Goal: Transaction & Acquisition: Subscribe to service/newsletter

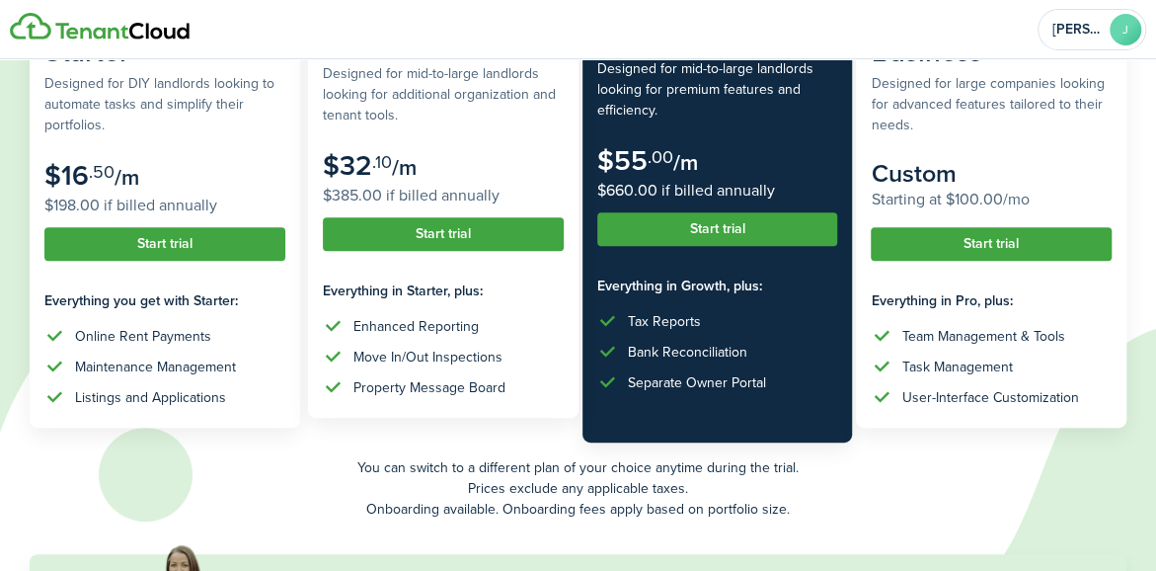
scroll to position [276, 0]
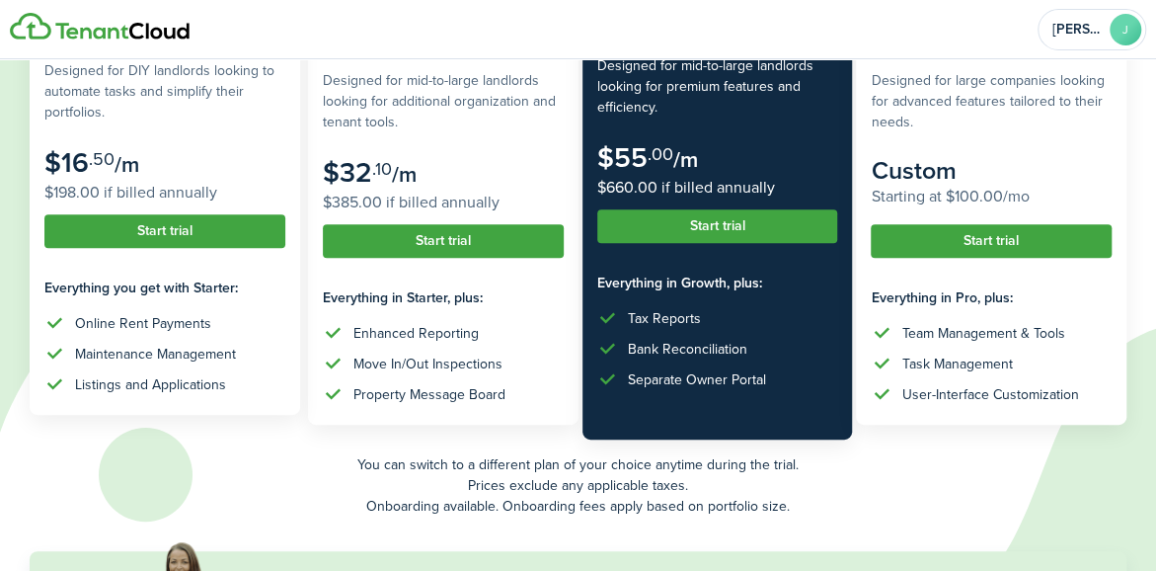
click at [150, 301] on subscription-pricing-card "Starter Designed for DIY landlords looking to automate tasks and simplify their…" at bounding box center [165, 205] width 270 height 420
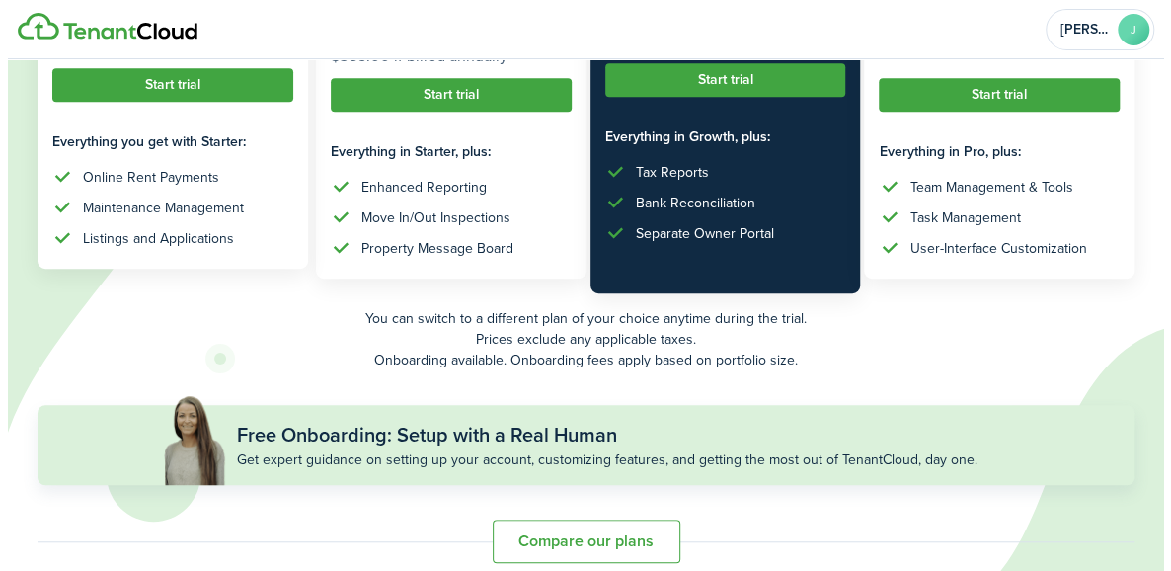
scroll to position [343, 0]
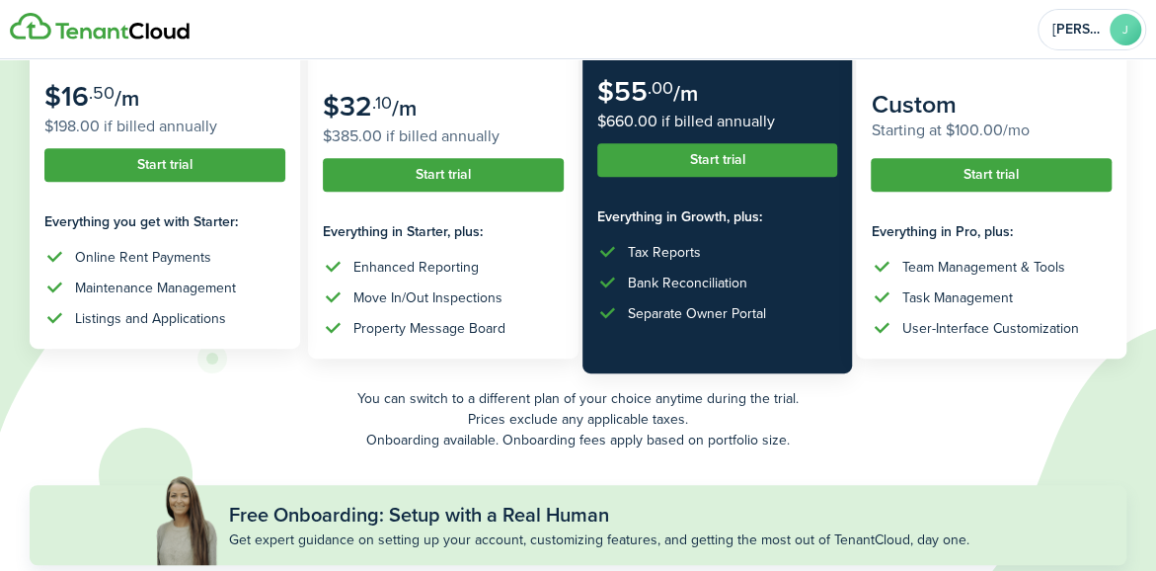
click at [220, 175] on button "Start trial" at bounding box center [164, 165] width 241 height 34
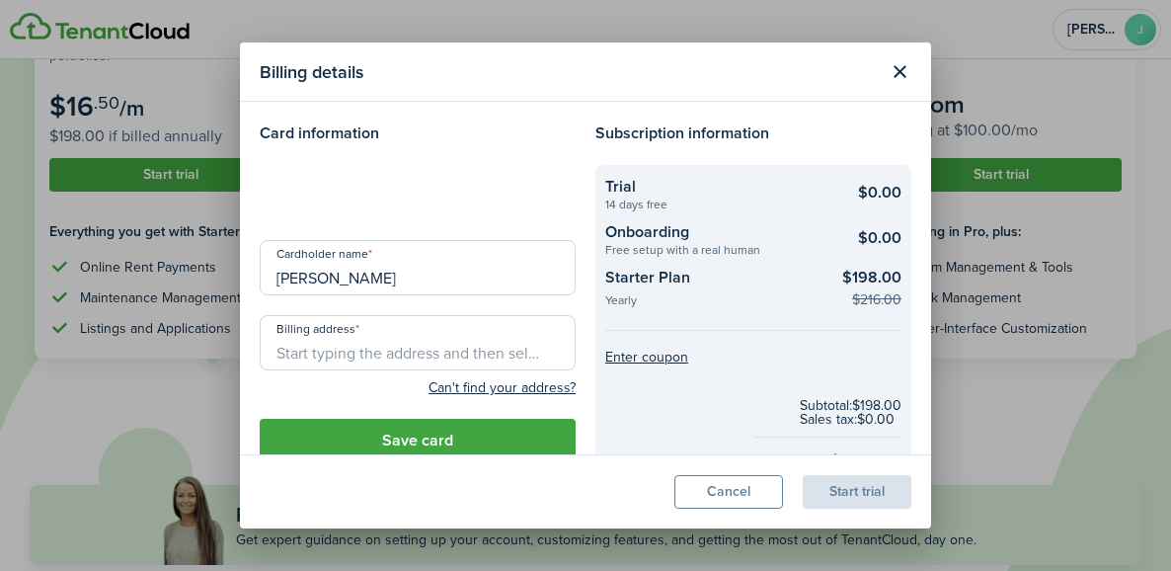
click at [478, 204] on loading-skeleton at bounding box center [418, 192] width 316 height 55
click at [460, 190] on loading-skeleton at bounding box center [418, 192] width 316 height 55
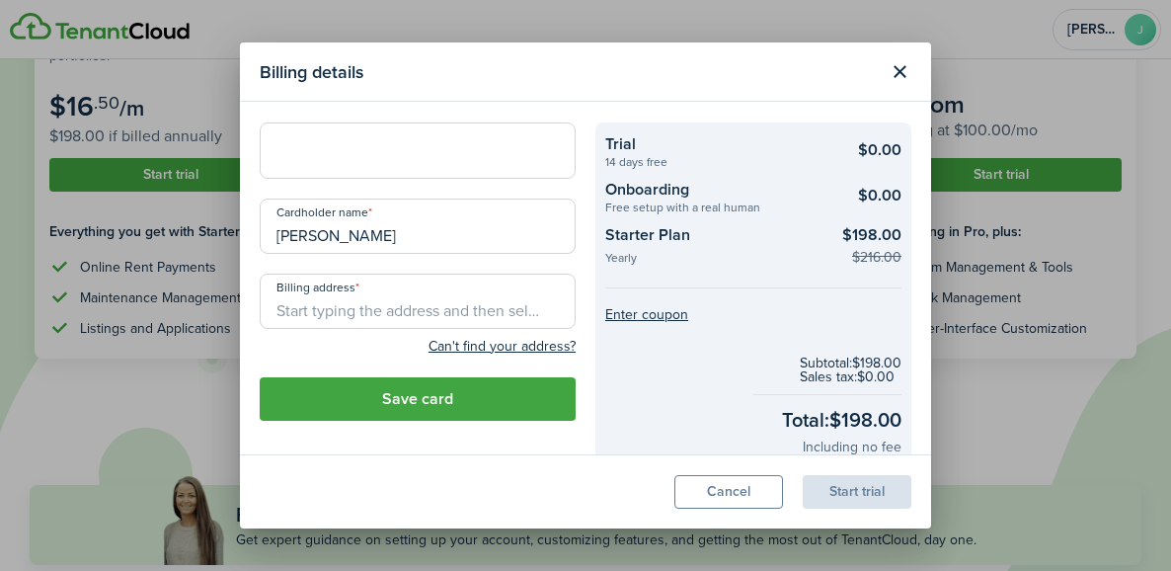
scroll to position [0, 0]
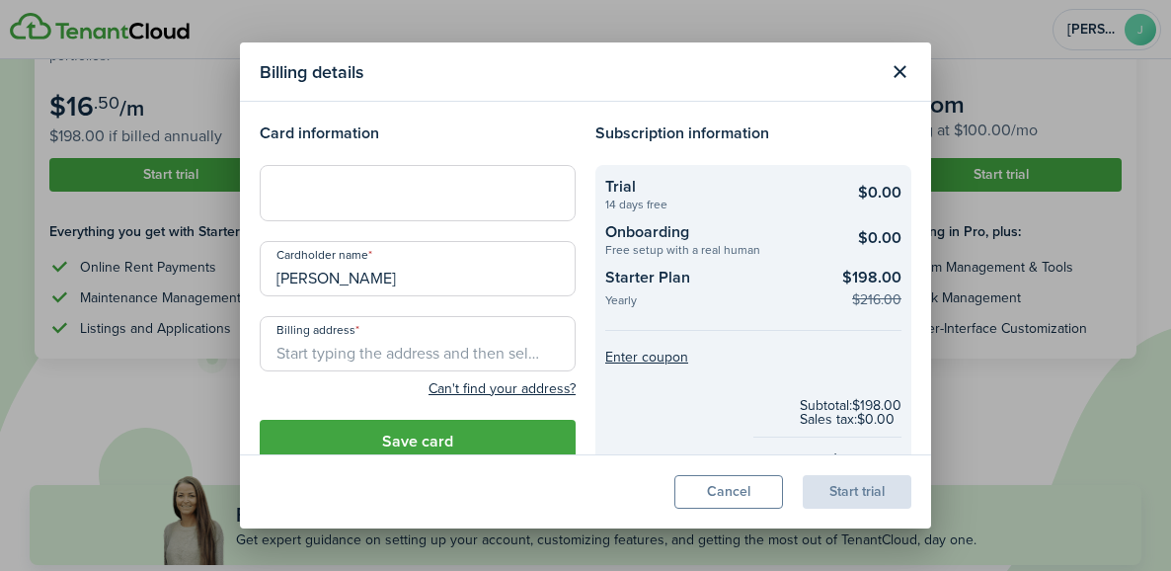
click at [383, 280] on input "[PERSON_NAME]" at bounding box center [418, 268] width 316 height 55
type input "J"
type input "[PERSON_NAME]"
click at [339, 344] on input "Billing address" at bounding box center [418, 343] width 316 height 55
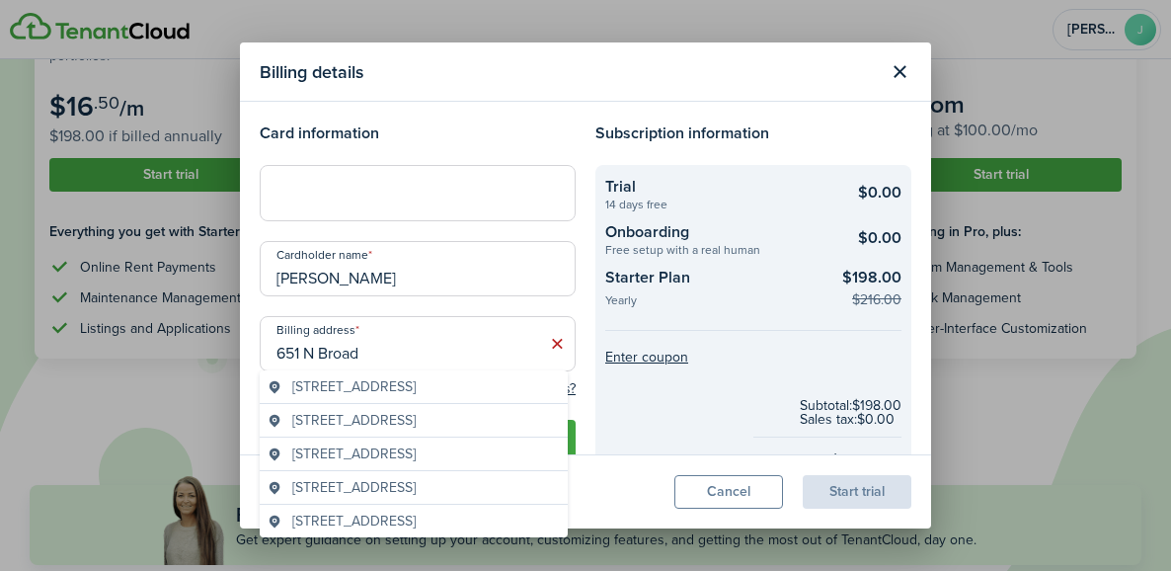
click at [371, 397] on span "[STREET_ADDRESS]" at bounding box center [353, 386] width 123 height 21
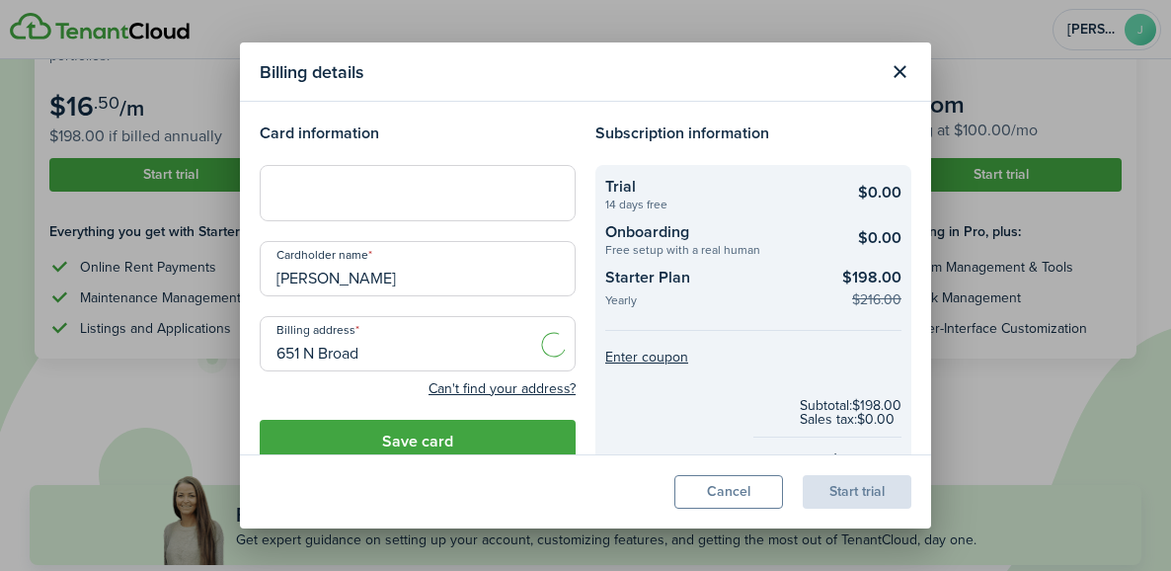
type input "[STREET_ADDRESS]"
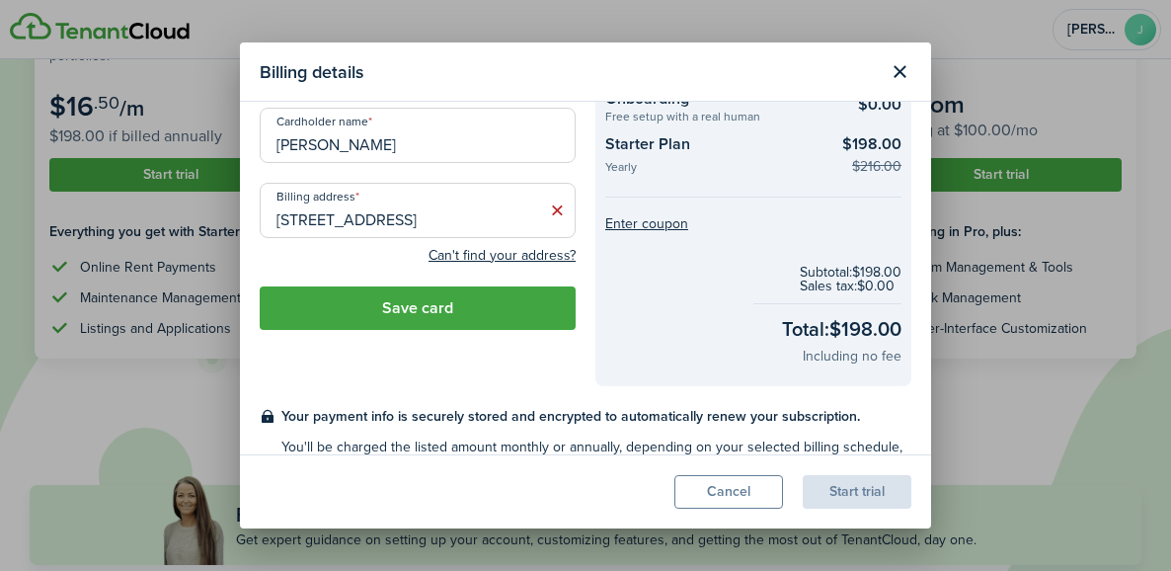
scroll to position [132, 0]
click at [424, 305] on button "Save card" at bounding box center [418, 308] width 316 height 43
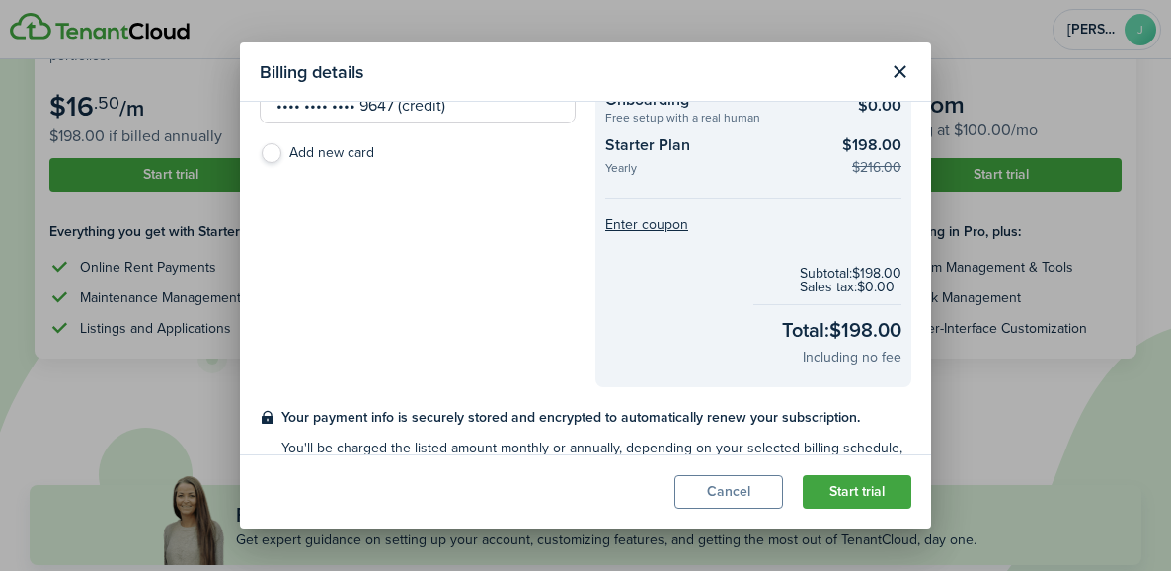
click at [841, 489] on button "Start trial" at bounding box center [856, 492] width 109 height 34
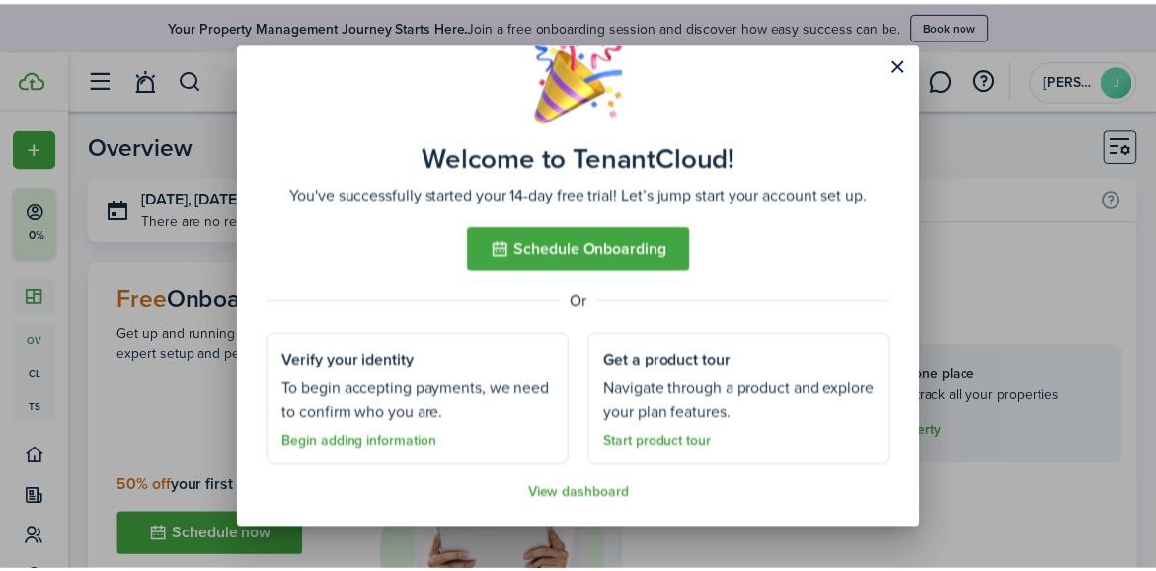
scroll to position [51, 0]
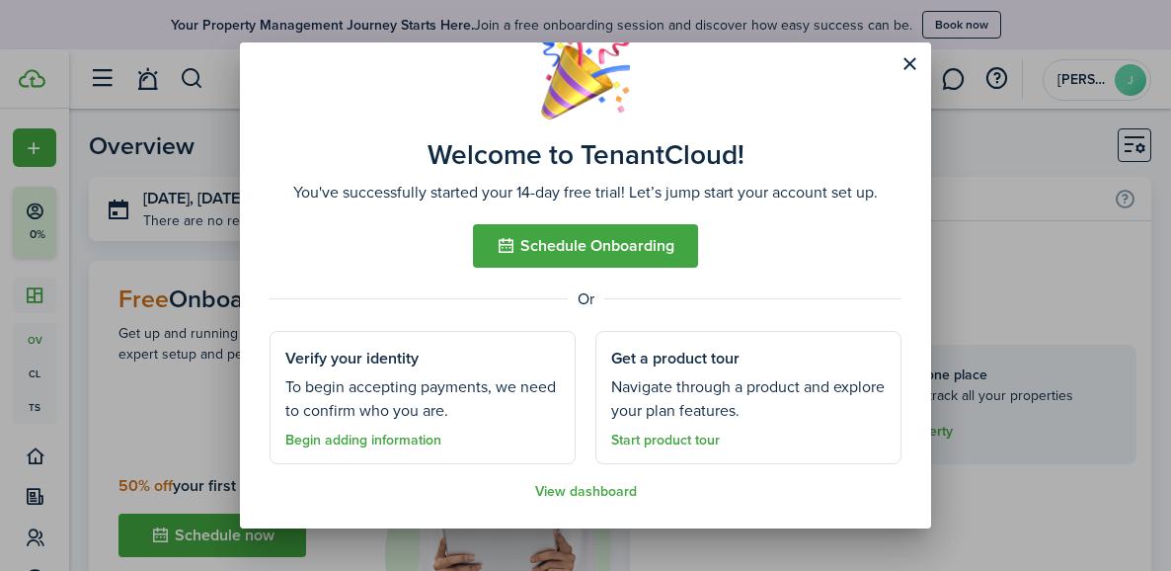
click at [576, 488] on link "View dashboard" at bounding box center [586, 492] width 102 height 16
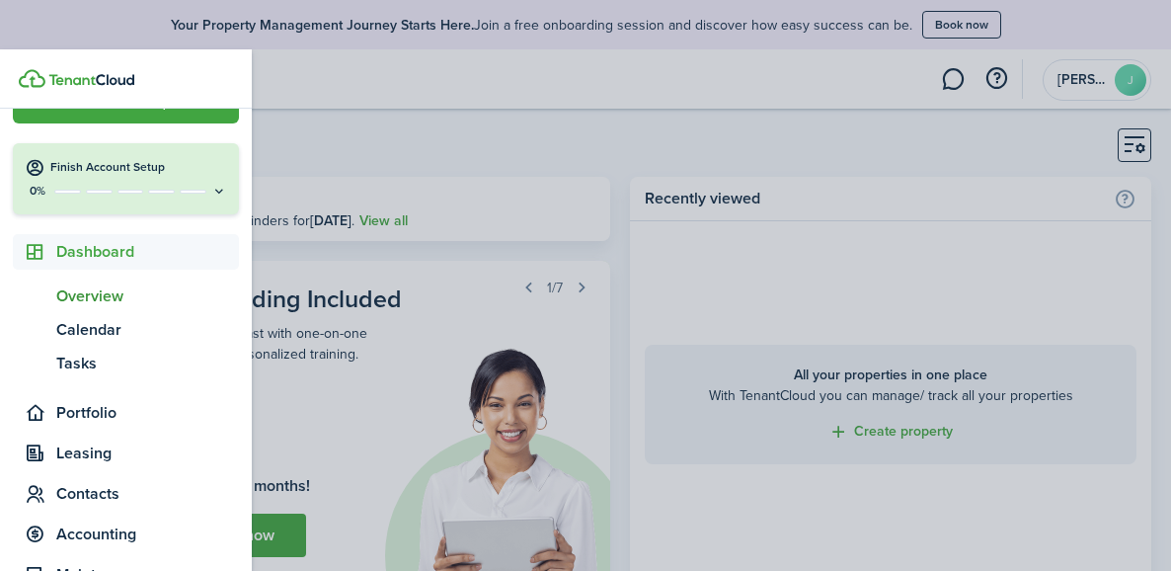
scroll to position [0, 0]
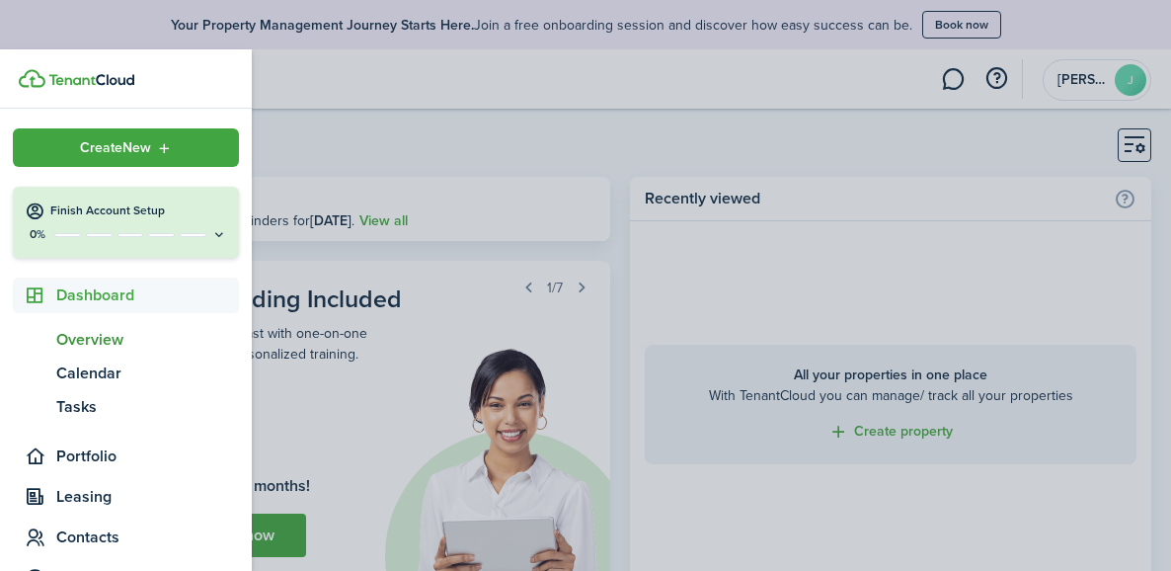
click at [125, 206] on h4 "Finish Account Setup" at bounding box center [138, 210] width 177 height 17
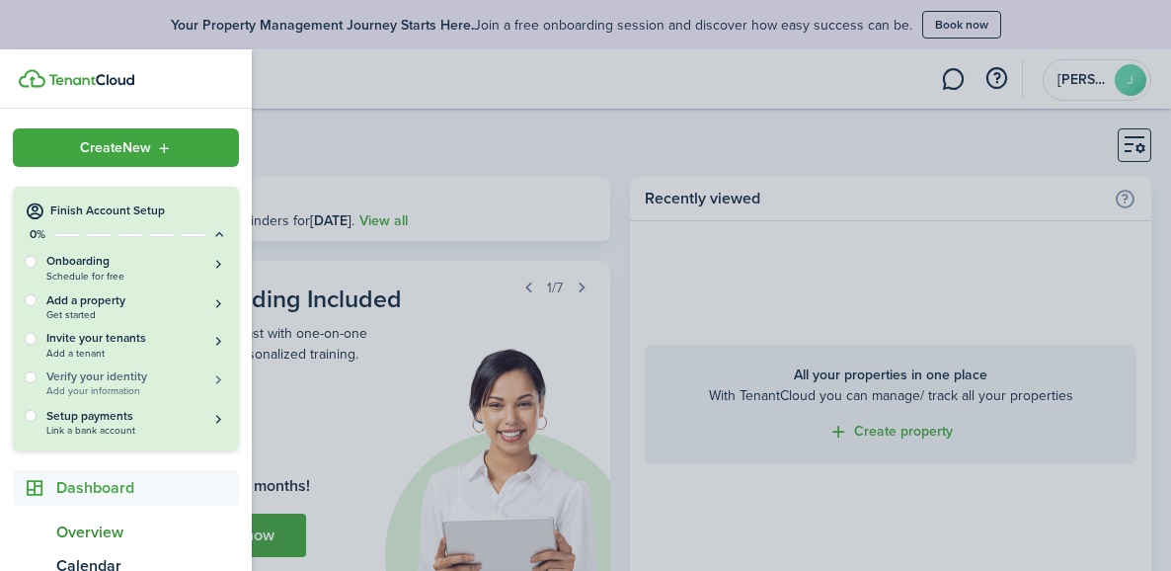
click at [114, 374] on h5 "Verify your identity" at bounding box center [136, 376] width 181 height 17
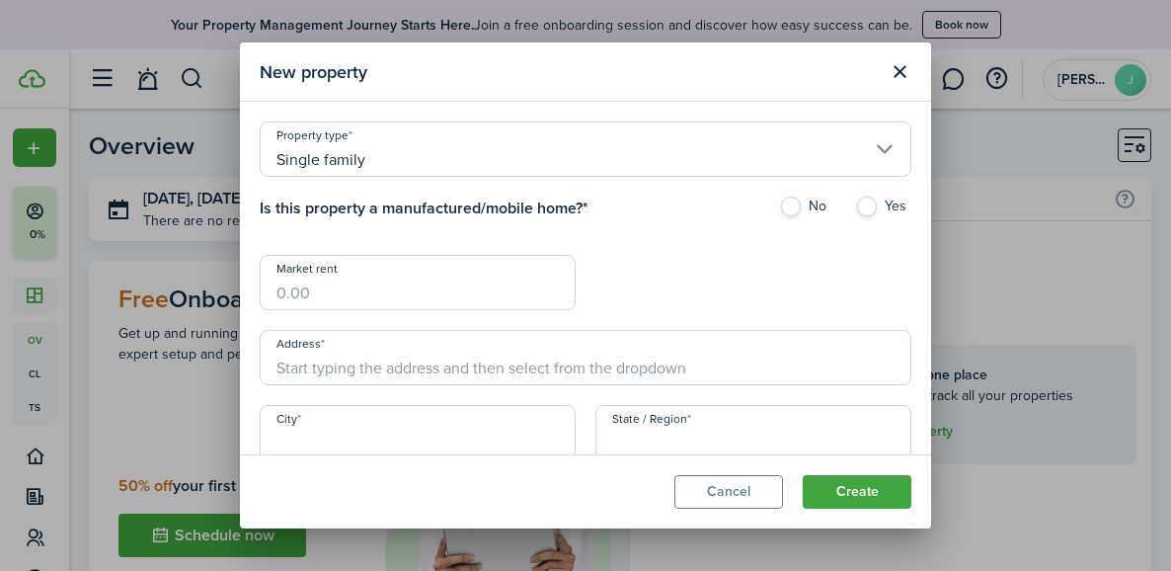
click at [336, 367] on input "Address" at bounding box center [585, 357] width 651 height 55
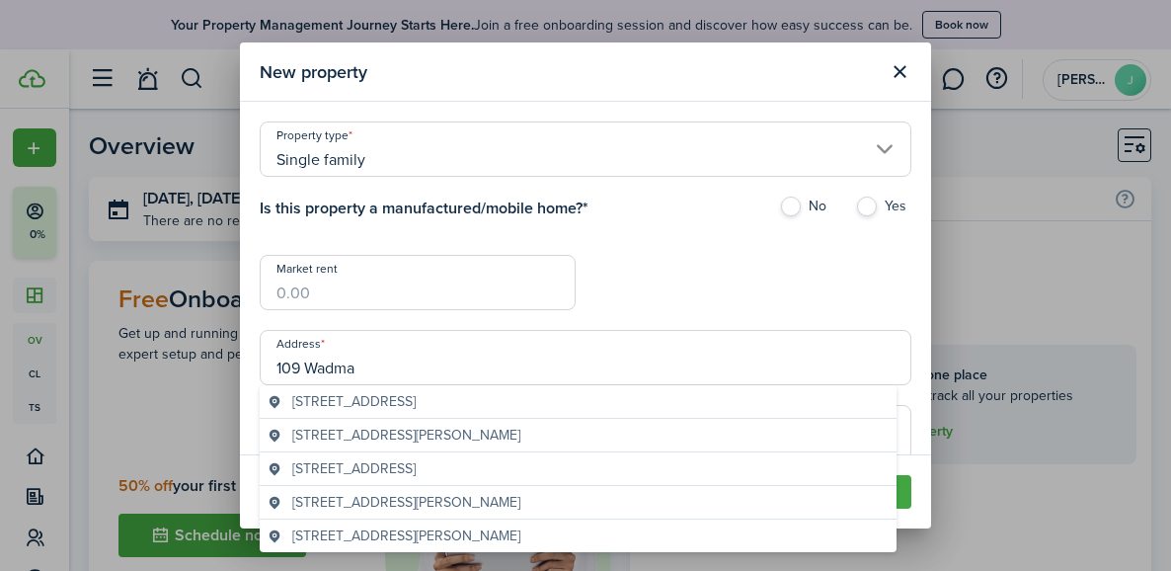
click at [352, 391] on span "[STREET_ADDRESS]" at bounding box center [353, 401] width 123 height 21
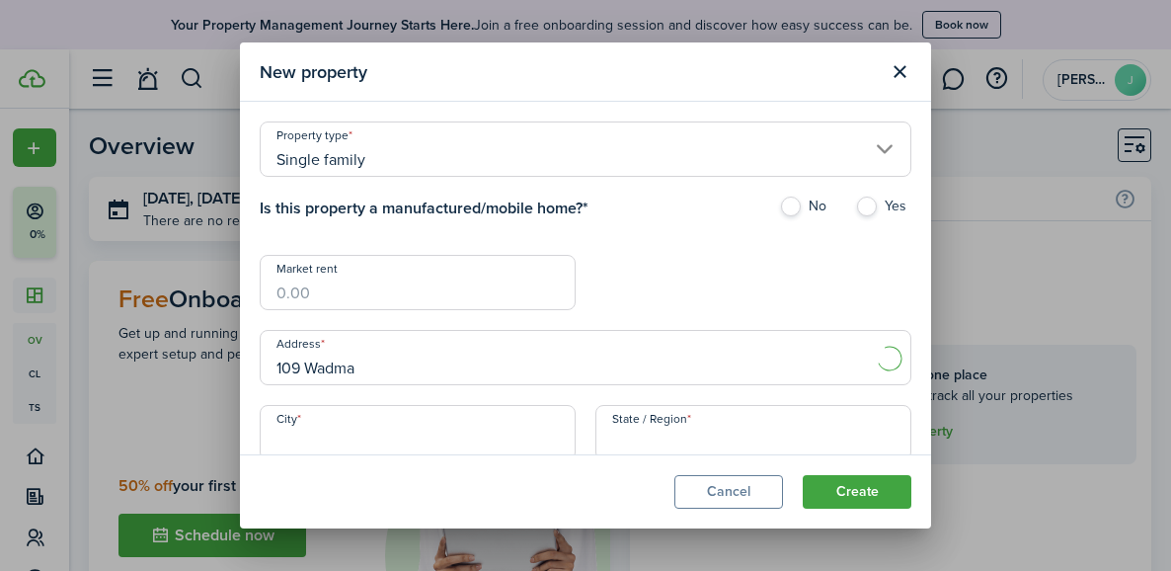
type input "[STREET_ADDRESS]"
type input "[GEOGRAPHIC_DATA]"
type input "SC"
type input "[GEOGRAPHIC_DATA]"
type input "29483"
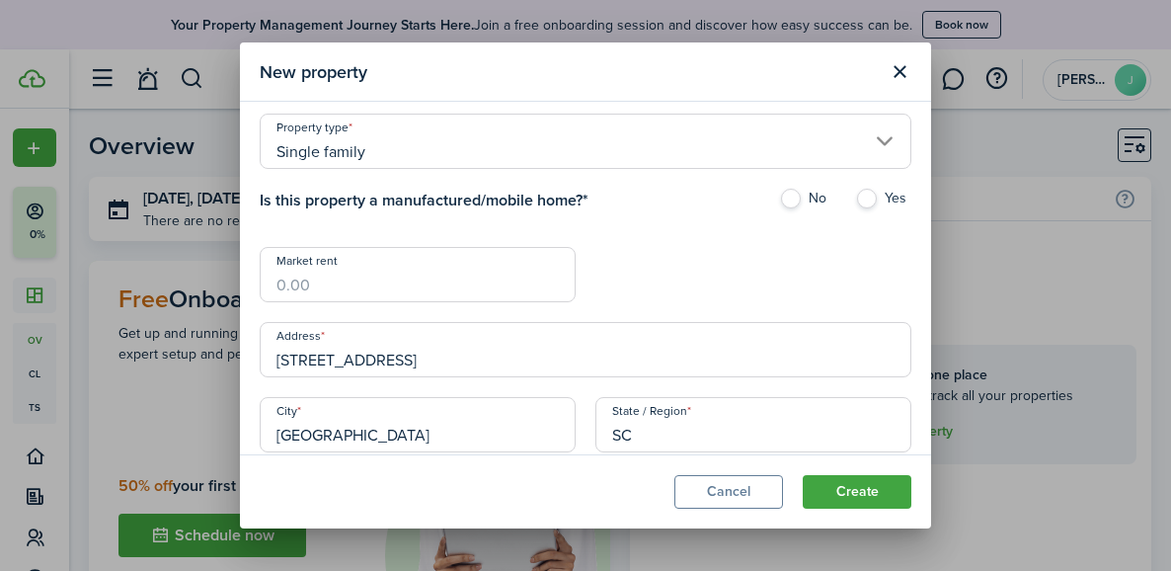
scroll to position [9, 0]
click at [369, 288] on input "Market rent" at bounding box center [418, 273] width 316 height 55
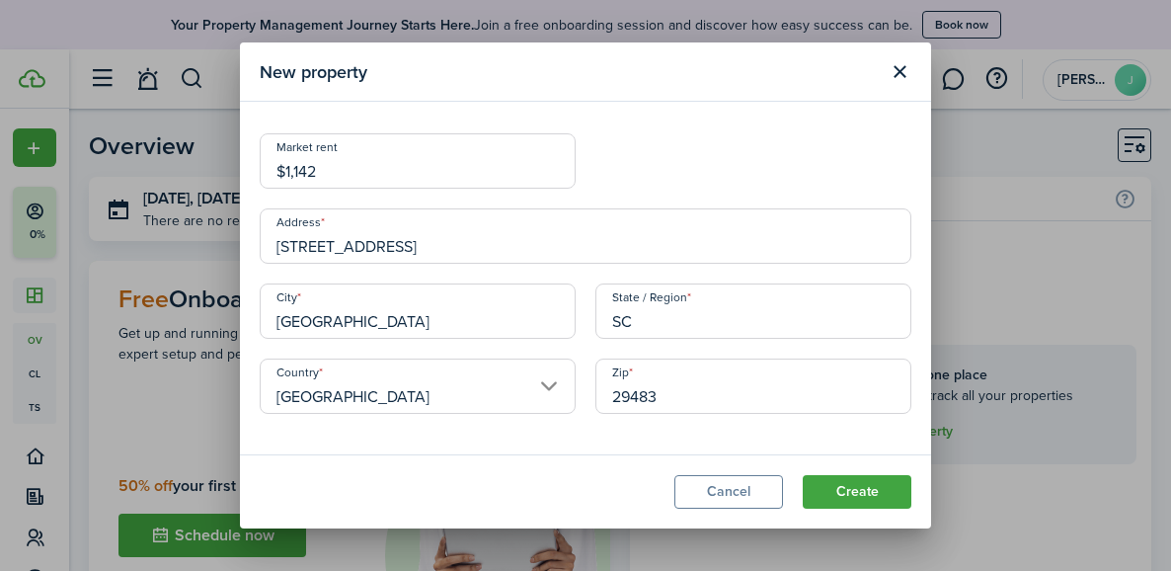
type input "$1,142.00"
click at [842, 483] on button "Create" at bounding box center [856, 492] width 109 height 34
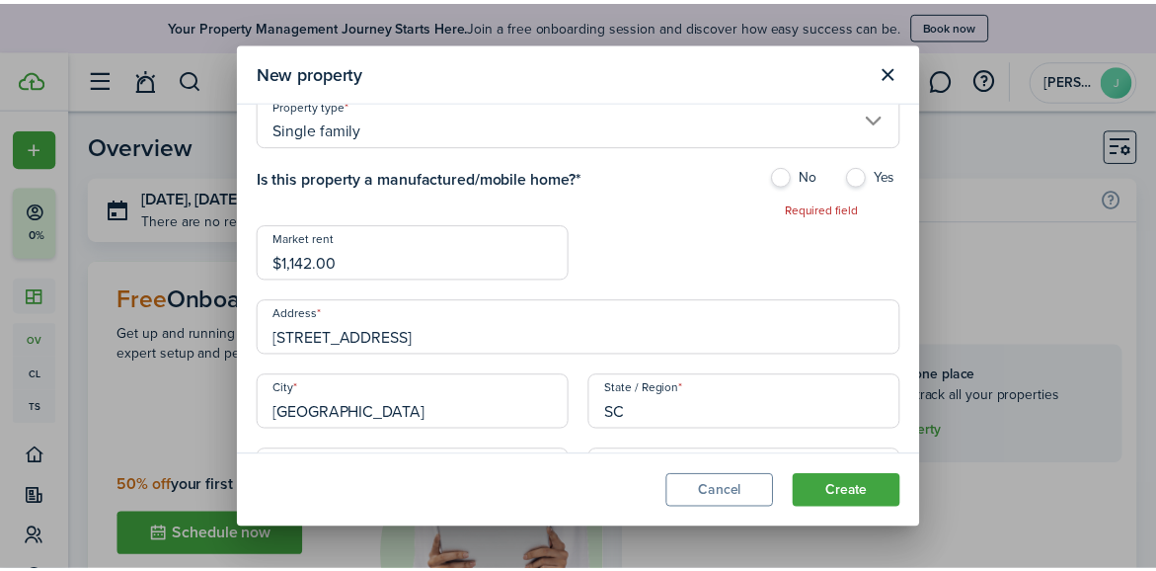
scroll to position [0, 0]
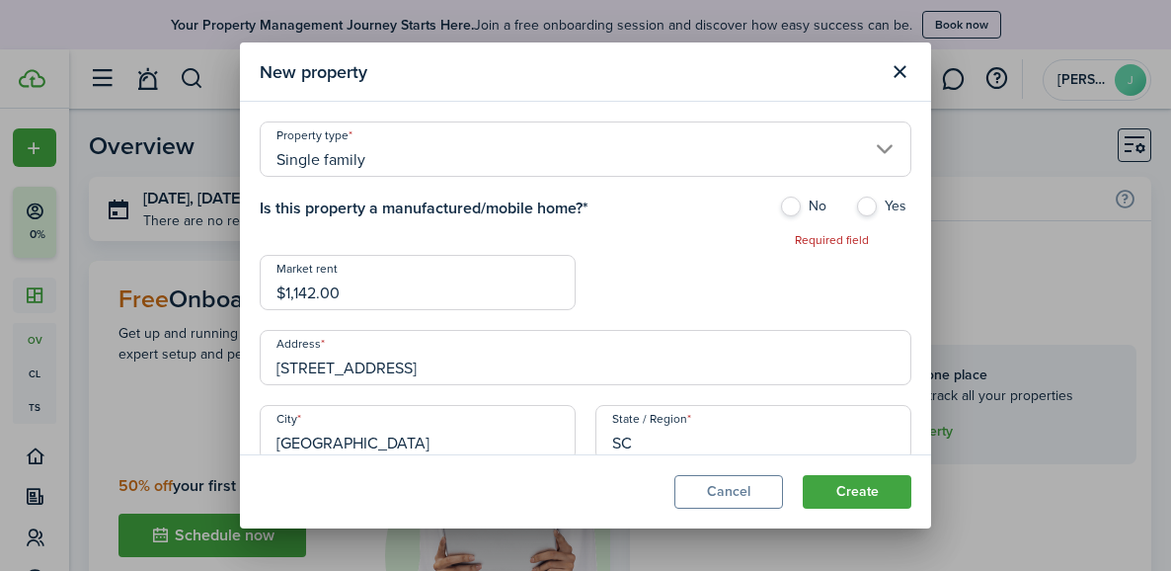
click at [790, 205] on label "No" at bounding box center [807, 211] width 56 height 30
radio input "true"
click at [839, 485] on button "Create" at bounding box center [856, 492] width 109 height 34
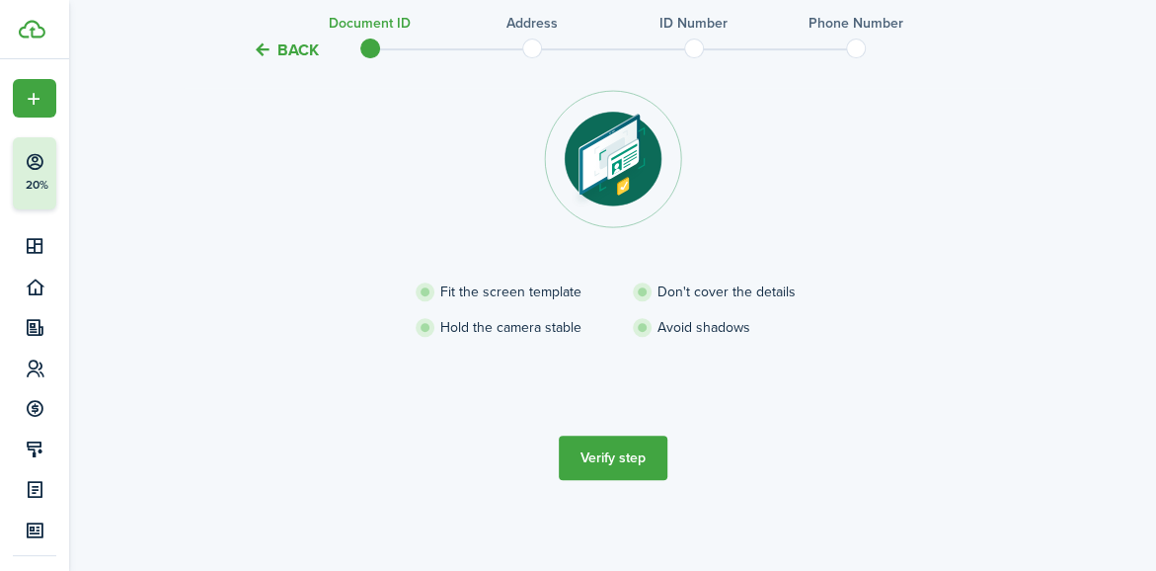
scroll to position [252, 0]
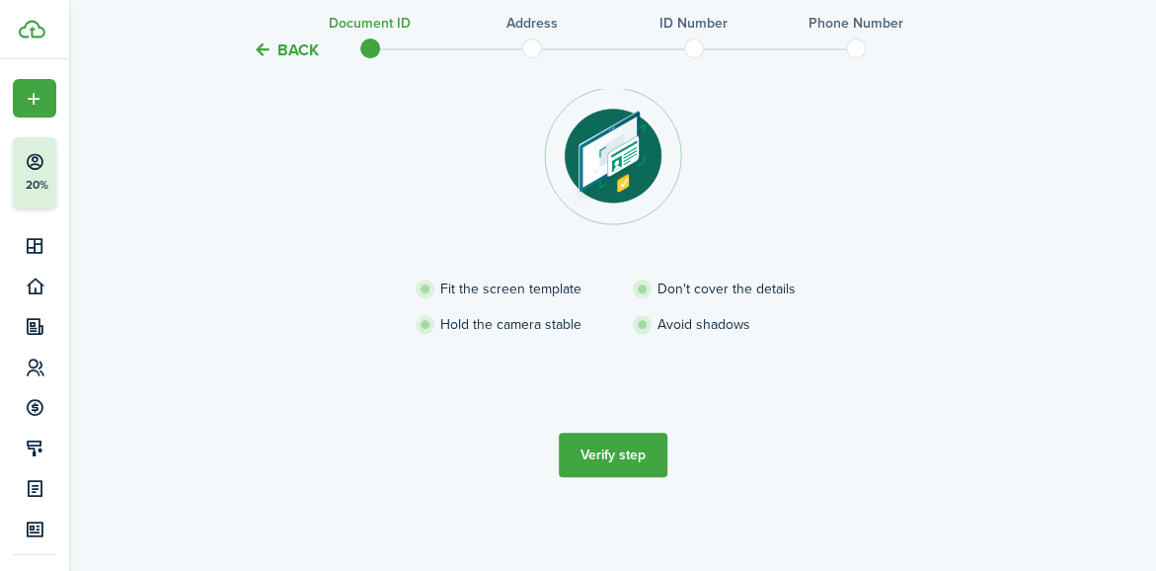
click at [616, 445] on button "Verify step" at bounding box center [613, 454] width 109 height 44
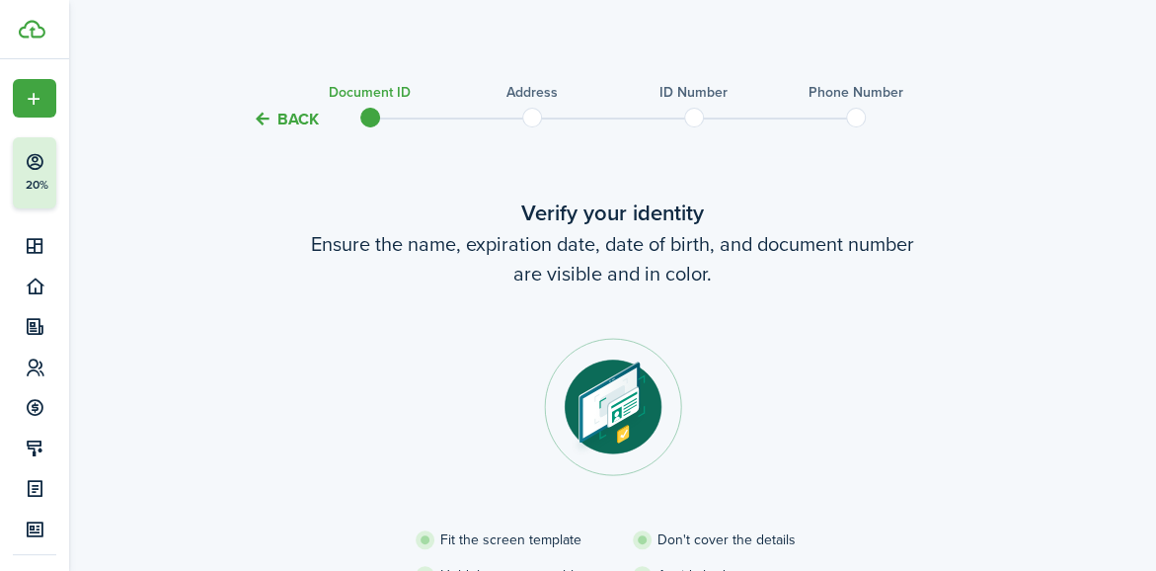
scroll to position [0, 0]
click at [527, 114] on span at bounding box center [532, 119] width 30 height 30
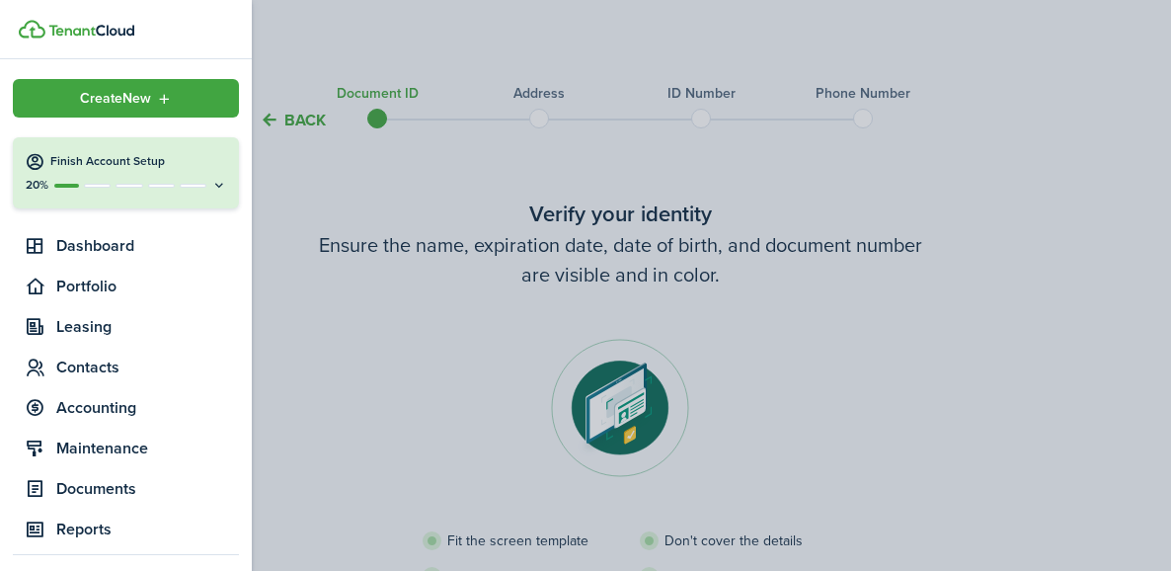
click at [189, 175] on button "Finish Account Setup 20%" at bounding box center [126, 172] width 226 height 71
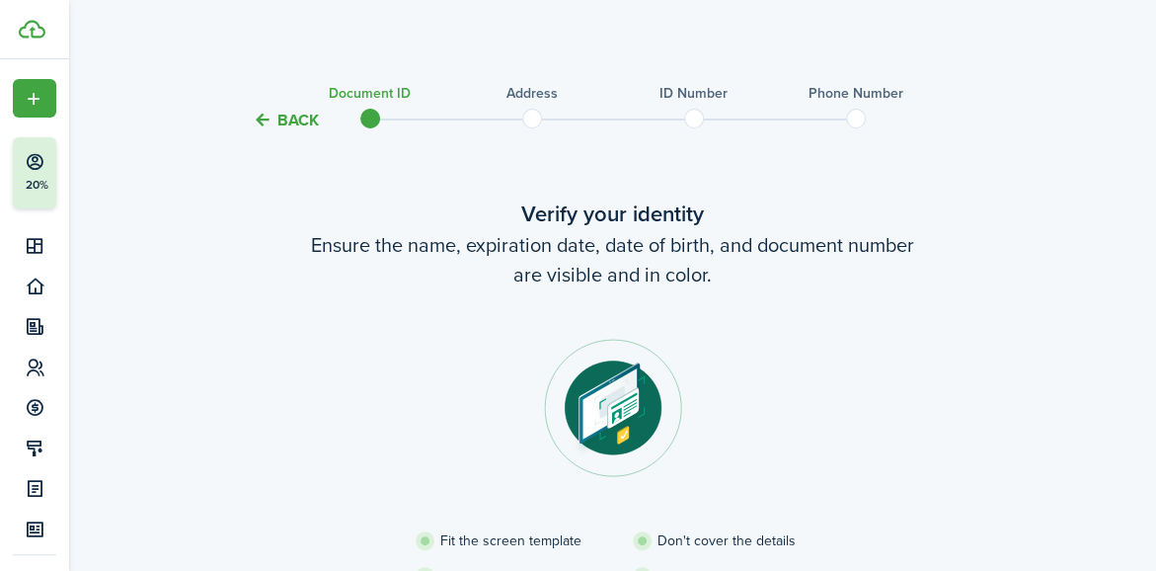
click at [273, 117] on button "Back" at bounding box center [286, 120] width 66 height 21
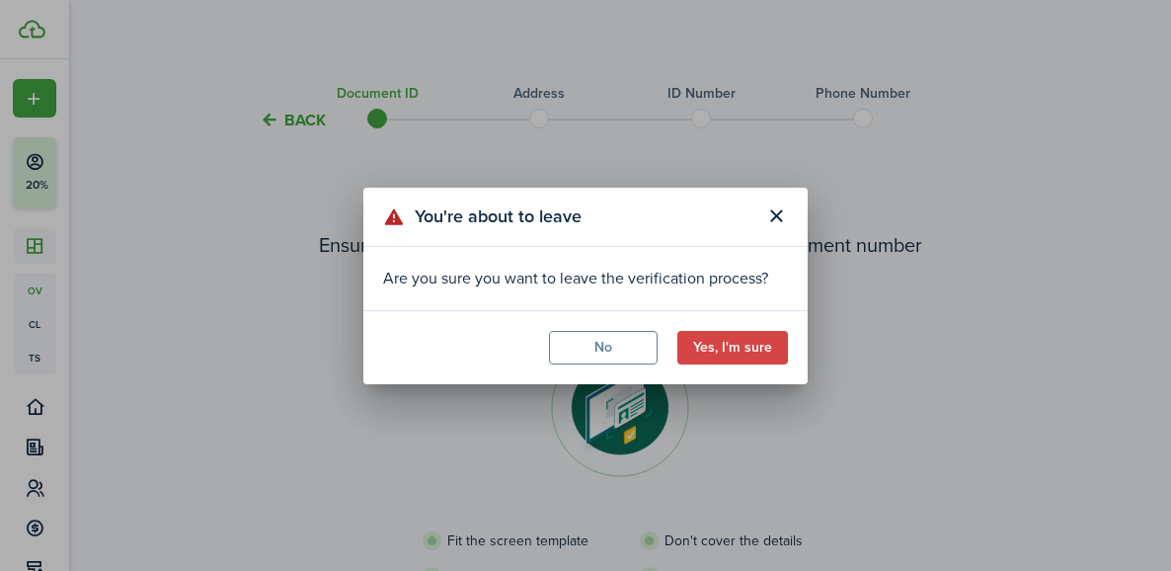
click at [622, 351] on button "No" at bounding box center [603, 348] width 109 height 34
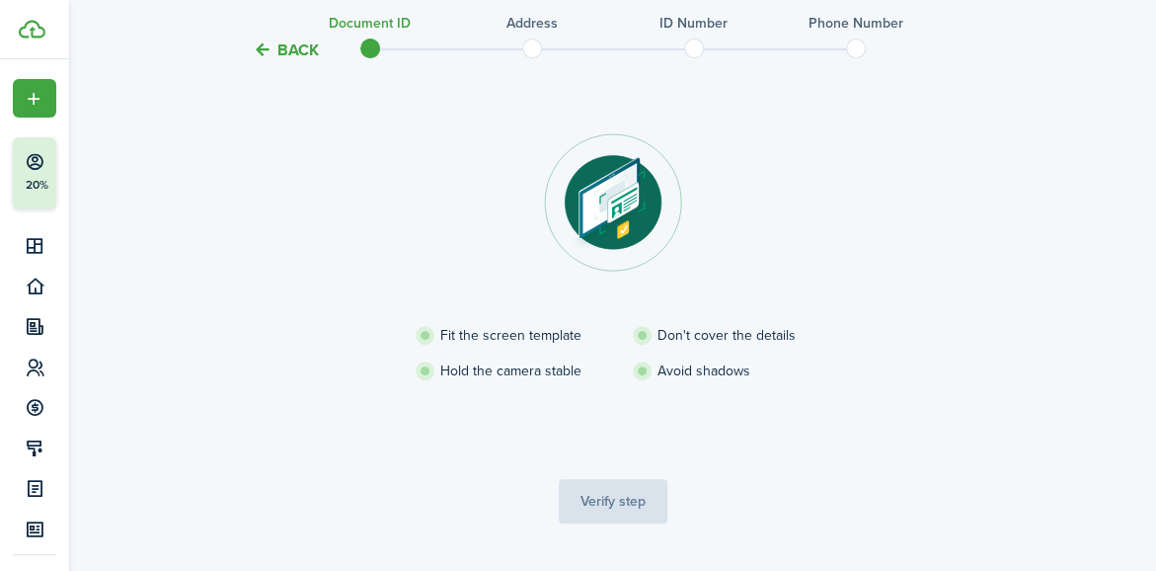
scroll to position [252, 0]
